Goal: Transaction & Acquisition: Purchase product/service

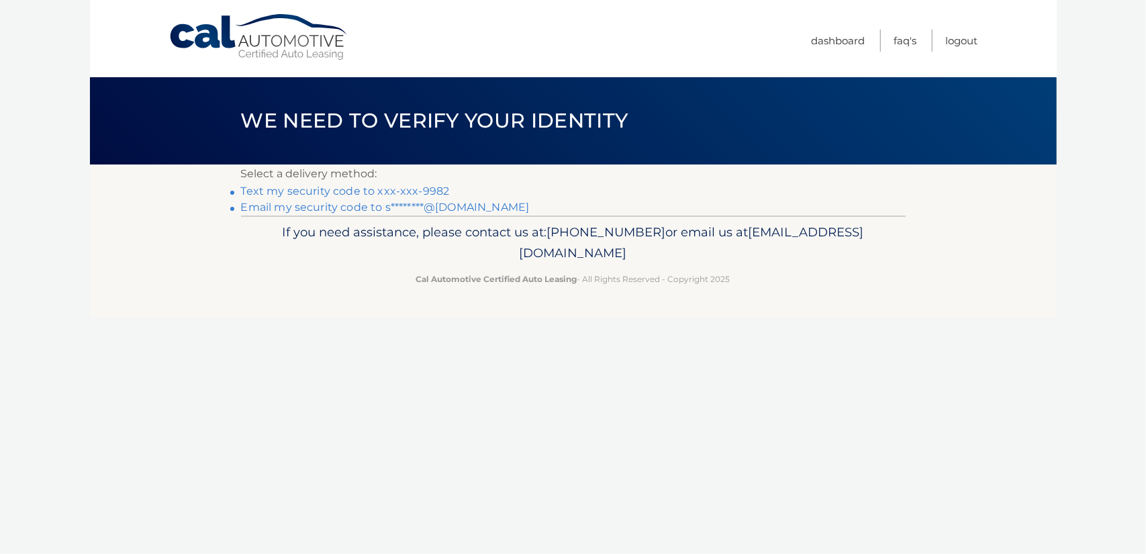
click at [416, 194] on link "Text my security code to xxx-xxx-9982" at bounding box center [345, 191] width 209 height 13
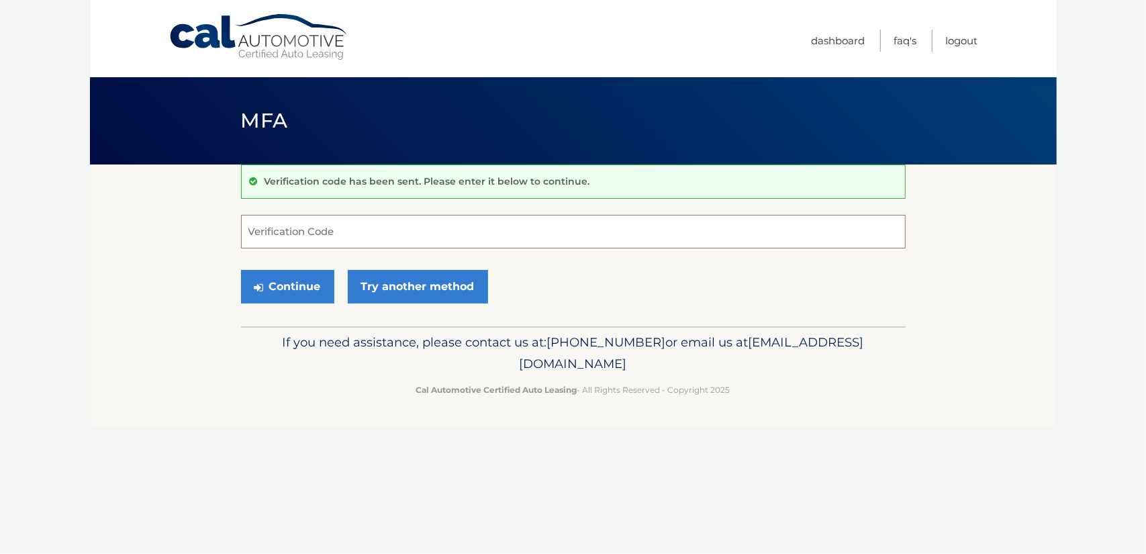
click at [369, 242] on input "Verification Code" at bounding box center [573, 232] width 665 height 34
type input "194288"
click at [293, 286] on button "Continue" at bounding box center [287, 287] width 93 height 34
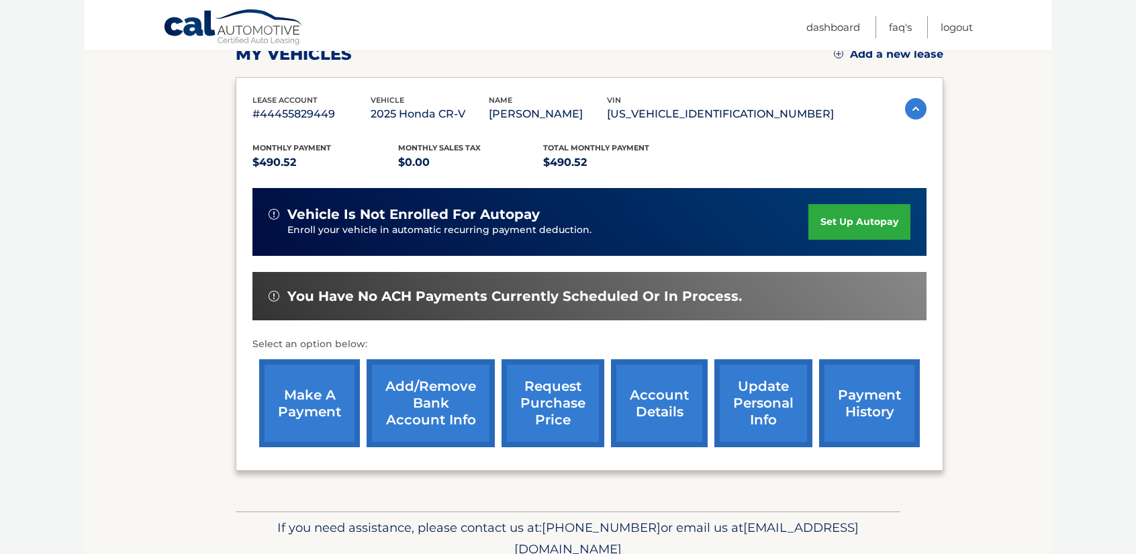
scroll to position [201, 0]
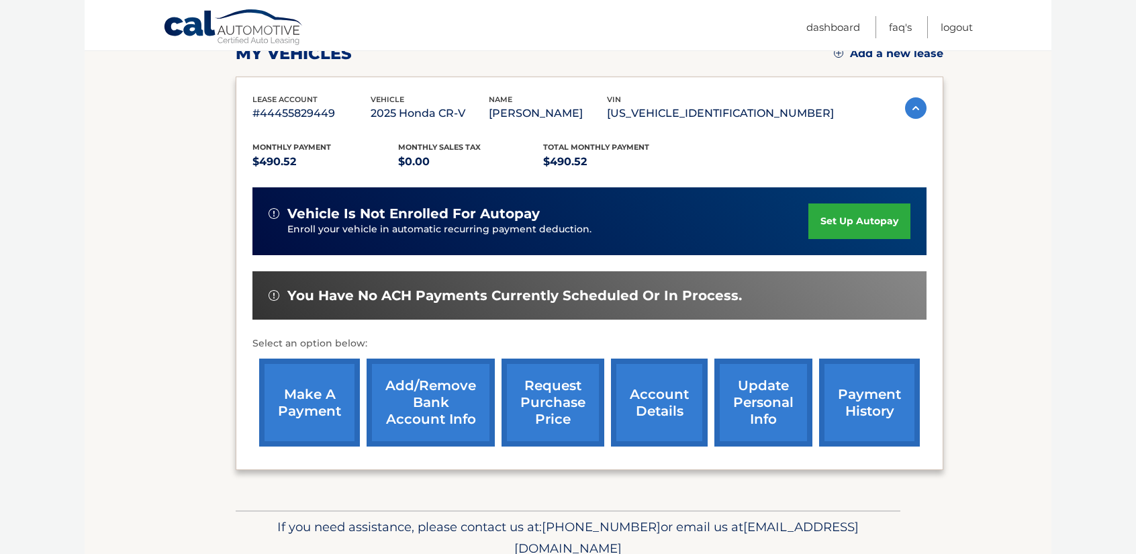
click at [299, 418] on link "make a payment" at bounding box center [309, 403] width 101 height 88
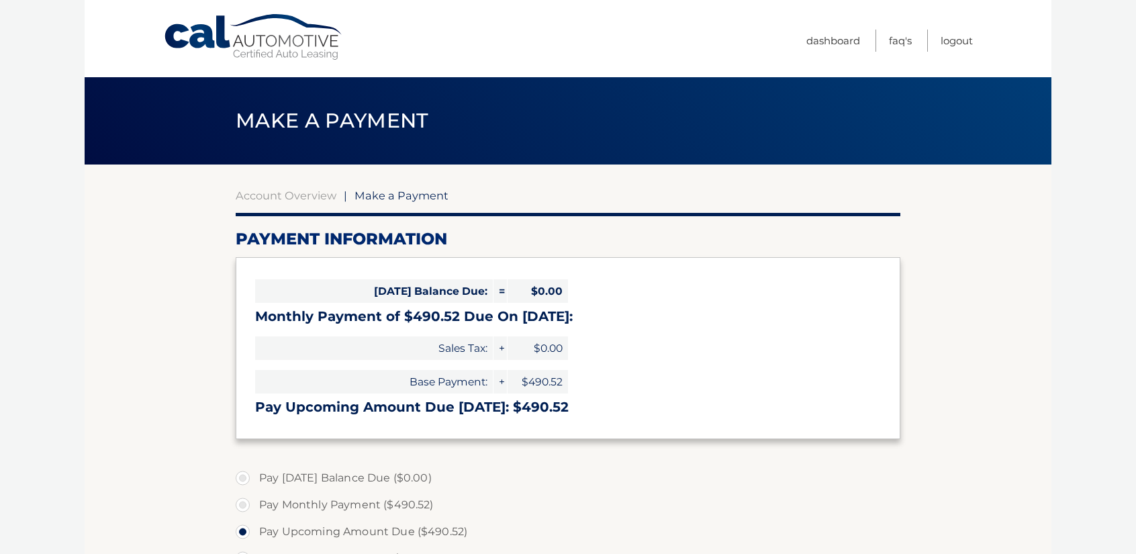
select select "ZTJiYjA0N2YtMzg2ZS00ZTZiLThlNTAtZTkwMDk3NzY0MWQ3"
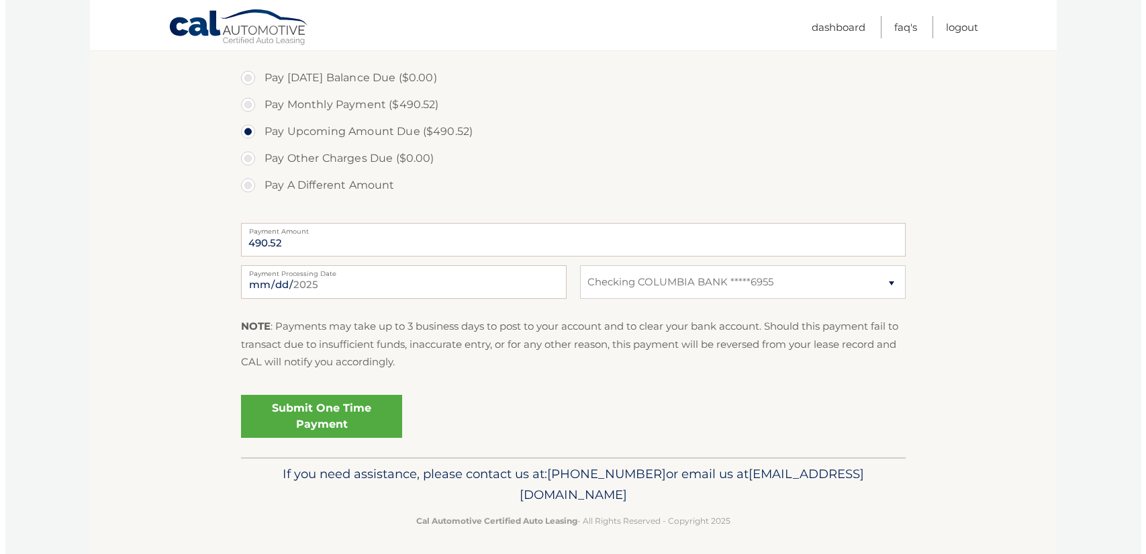
scroll to position [403, 0]
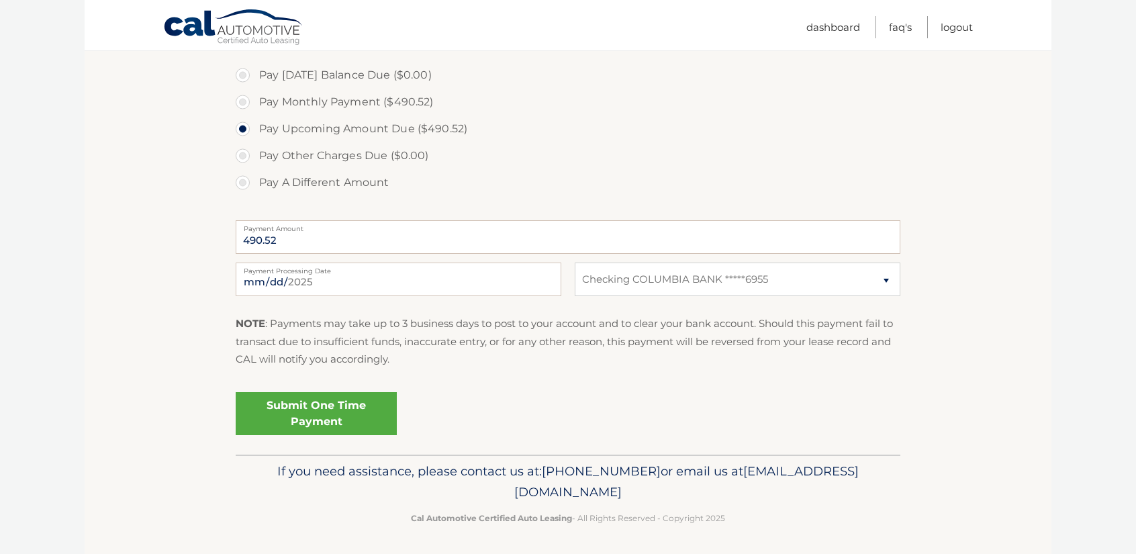
drag, startPoint x: 334, startPoint y: 414, endPoint x: 334, endPoint y: 426, distance: 11.4
click at [334, 426] on link "Submit One Time Payment" at bounding box center [316, 413] width 161 height 43
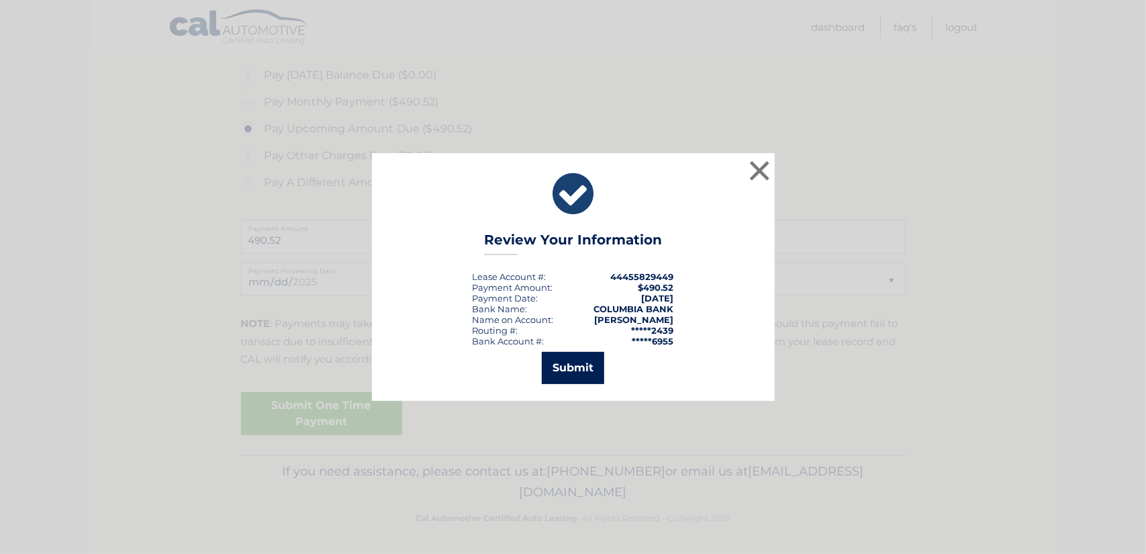
click at [588, 373] on button "Submit" at bounding box center [573, 368] width 62 height 32
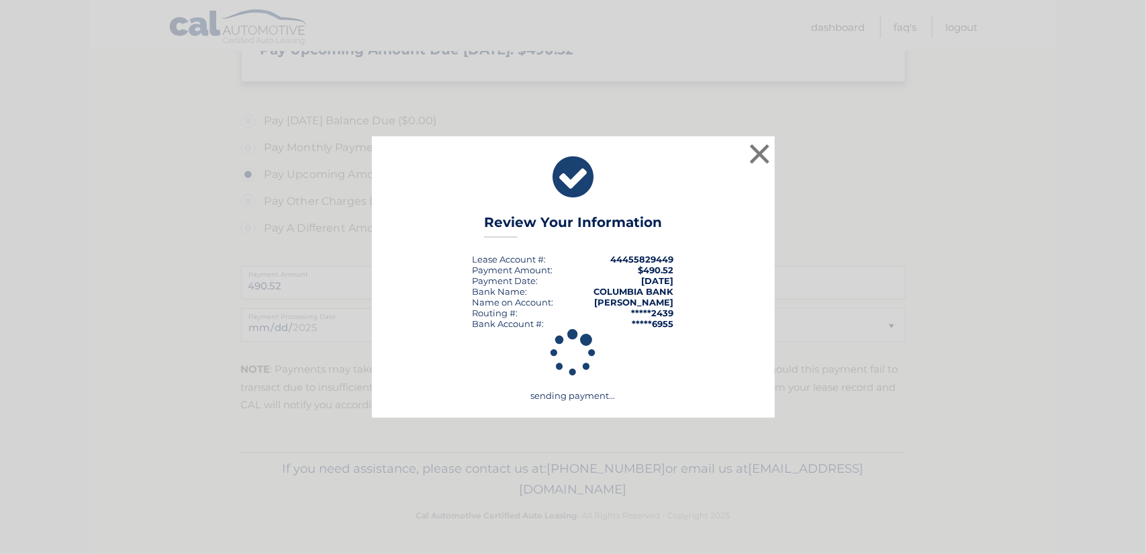
scroll to position [356, 0]
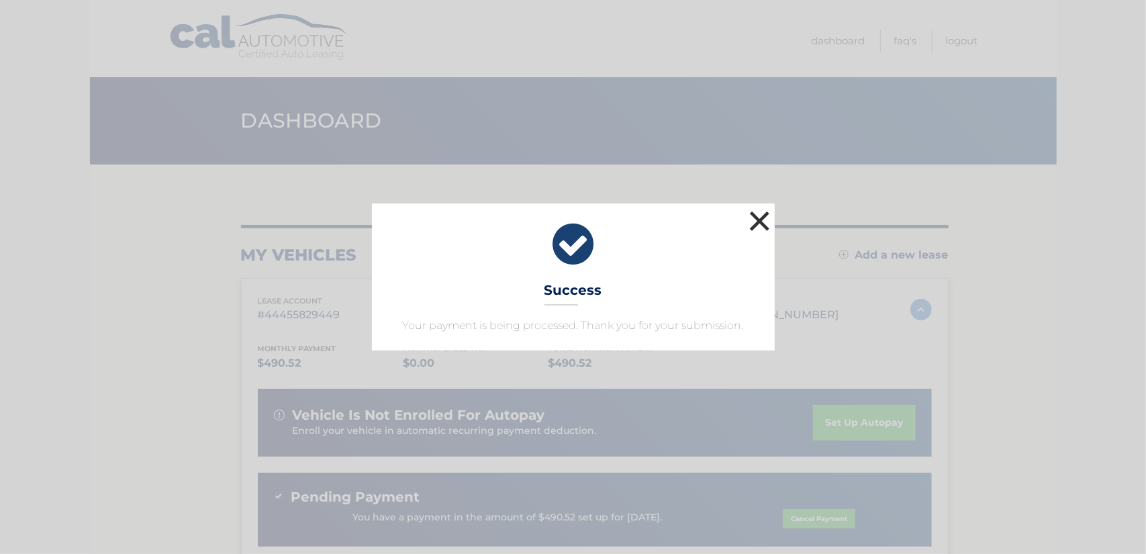
click at [763, 230] on button "×" at bounding box center [760, 220] width 27 height 27
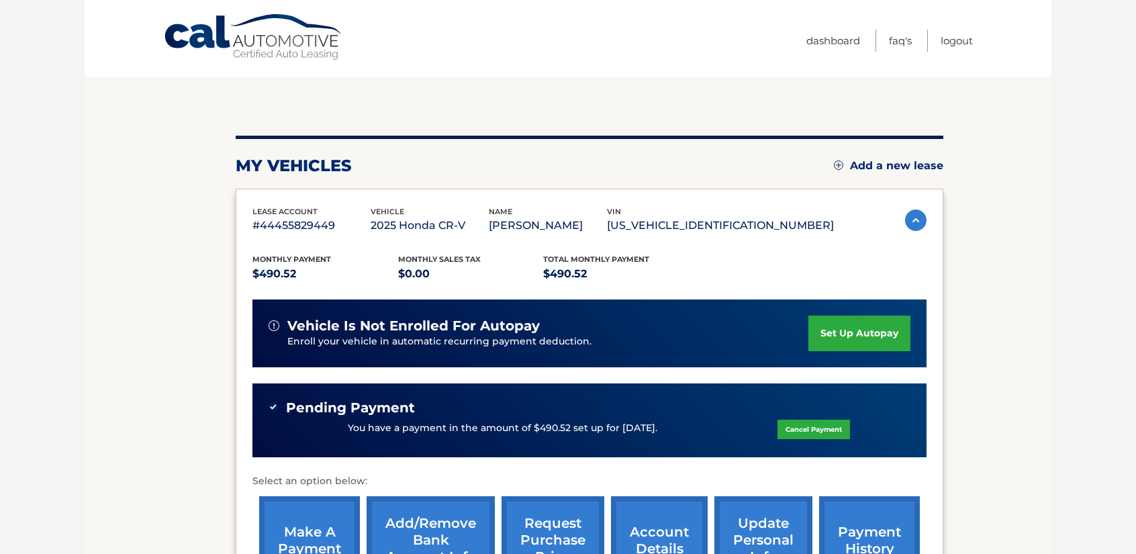
scroll to position [134, 0]
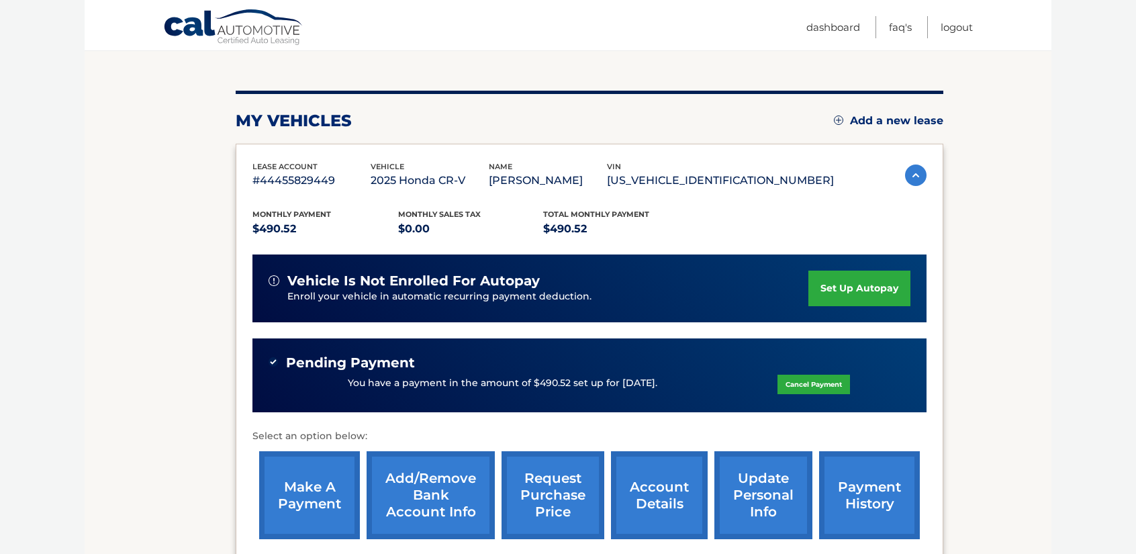
click at [864, 505] on link "payment history" at bounding box center [869, 495] width 101 height 88
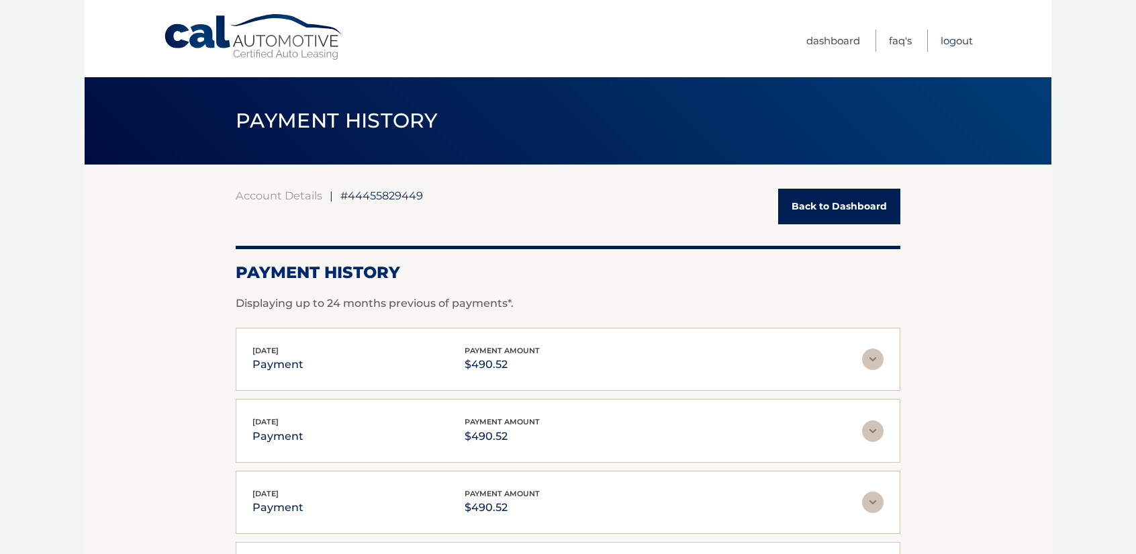
click at [952, 42] on link "Logout" at bounding box center [957, 41] width 32 height 22
